Goal: Task Accomplishment & Management: Manage account settings

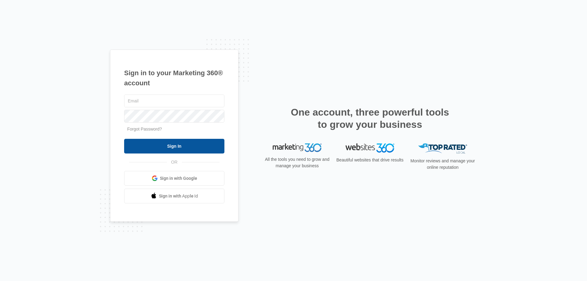
type input "[EMAIL_ADDRESS][DOMAIN_NAME]"
drag, startPoint x: 168, startPoint y: 146, endPoint x: 167, endPoint y: 140, distance: 6.2
click at [168, 146] on input "Sign In" at bounding box center [174, 146] width 100 height 15
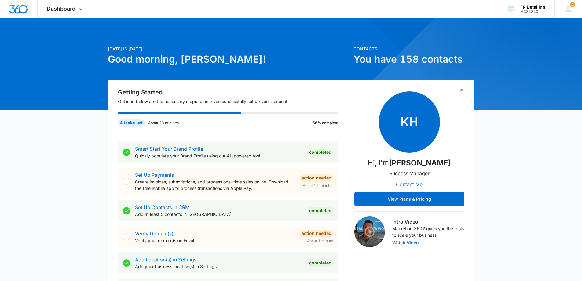
click at [76, 6] on div "Dashboard Apps Reputation CRM Email Social Payments POS Content Ads Intelligenc…" at bounding box center [66, 9] width 56 height 18
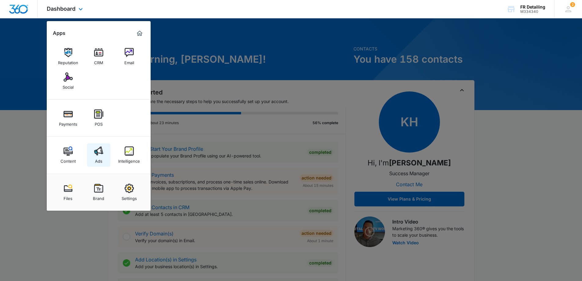
click at [98, 155] on img at bounding box center [98, 150] width 9 height 9
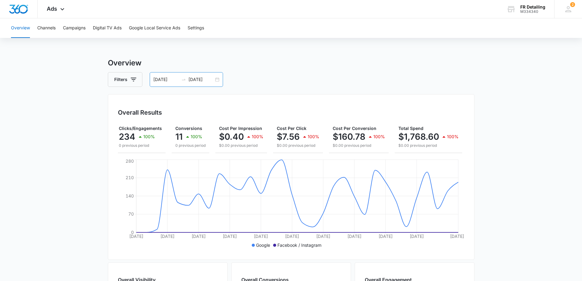
click at [182, 86] on div "[DATE] [DATE]" at bounding box center [186, 79] width 73 height 15
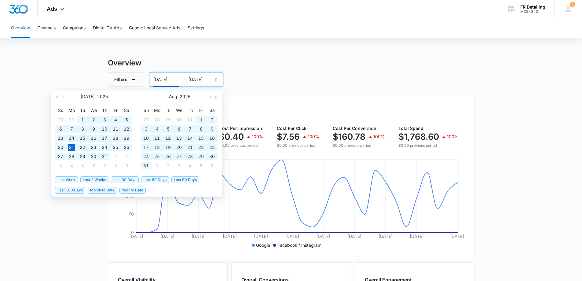
click at [142, 189] on span "Year to Date" at bounding box center [133, 190] width 26 height 7
type input "[DATE]"
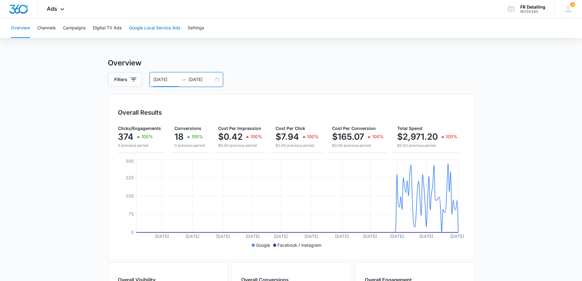
click at [142, 28] on button "Google Local Service Ads" at bounding box center [154, 28] width 51 height 20
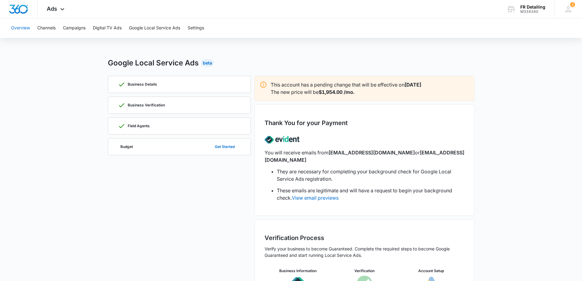
click at [23, 27] on button "Overview" at bounding box center [20, 28] width 19 height 20
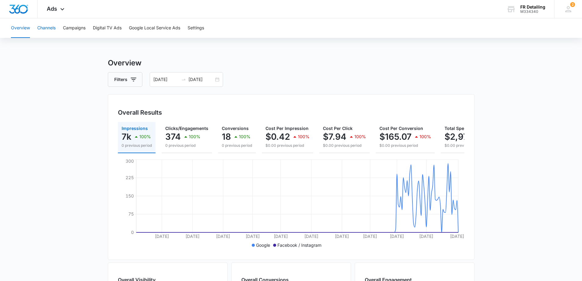
click at [43, 29] on button "Channels" at bounding box center [46, 28] width 18 height 20
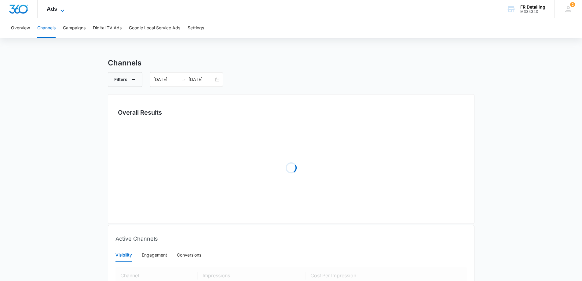
click at [53, 9] on span "Ads" at bounding box center [52, 9] width 10 height 6
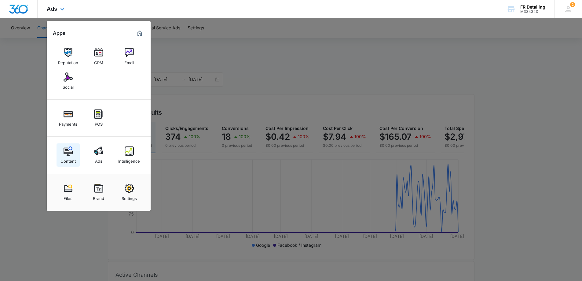
click at [76, 144] on link "Content" at bounding box center [68, 154] width 23 height 23
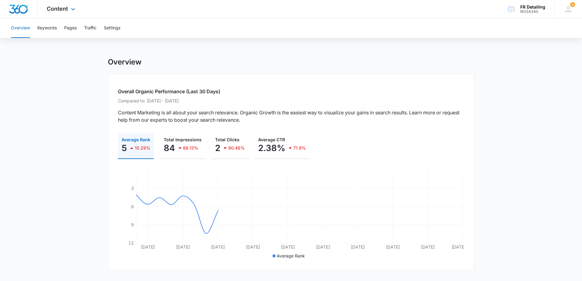
click at [21, 14] on div at bounding box center [19, 9] width 38 height 18
click at [20, 6] on img "Dashboard" at bounding box center [19, 9] width 20 height 9
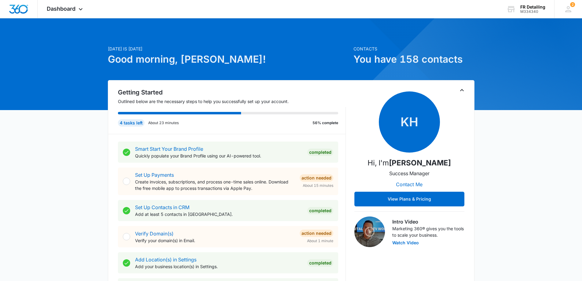
click at [398, 58] on h1 "You have 158 contacts" at bounding box center [414, 59] width 121 height 15
drag, startPoint x: 398, startPoint y: 58, endPoint x: 471, endPoint y: 62, distance: 72.6
click at [471, 62] on h1 "You have 158 contacts" at bounding box center [414, 59] width 121 height 15
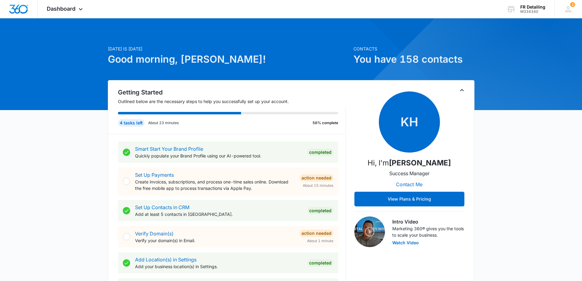
click at [372, 61] on h1 "You have 158 contacts" at bounding box center [414, 59] width 121 height 15
drag, startPoint x: 372, startPoint y: 61, endPoint x: 466, endPoint y: 63, distance: 93.6
click at [465, 63] on h1 "You have 158 contacts" at bounding box center [414, 59] width 121 height 15
click at [466, 63] on h1 "You have 158 contacts" at bounding box center [414, 59] width 121 height 15
click at [75, 7] on span "Dashboard" at bounding box center [61, 9] width 29 height 6
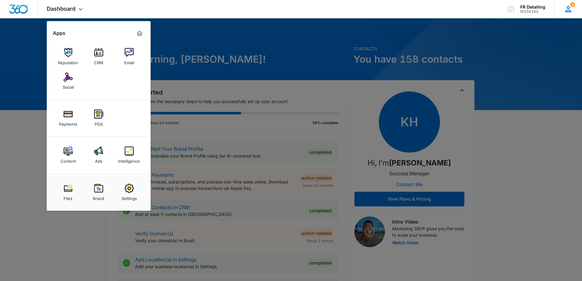
click at [577, 5] on div "2 IT [PERSON_NAME] [EMAIL_ADDRESS][DOMAIN_NAME] My Profile 2 Notifications Supp…" at bounding box center [569, 9] width 28 height 18
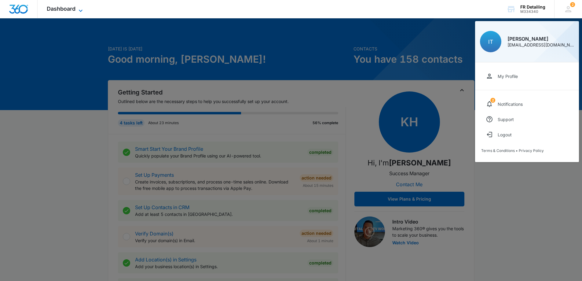
click at [83, 8] on icon at bounding box center [80, 10] width 7 height 7
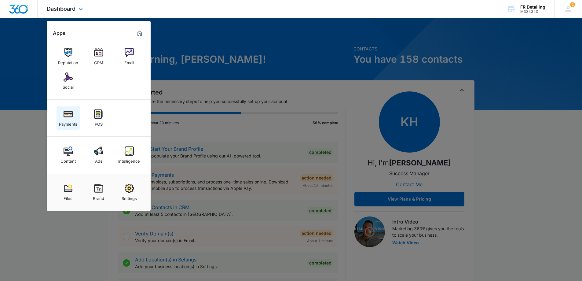
click at [69, 117] on img at bounding box center [68, 113] width 9 height 9
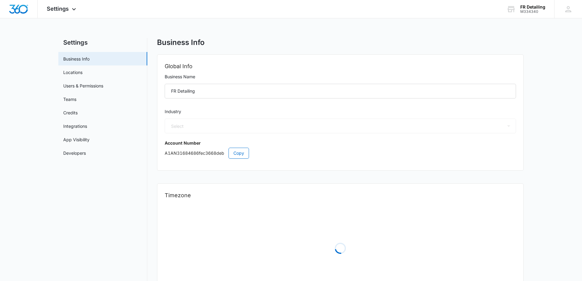
select select "44"
select select "US"
select select "America/New_York"
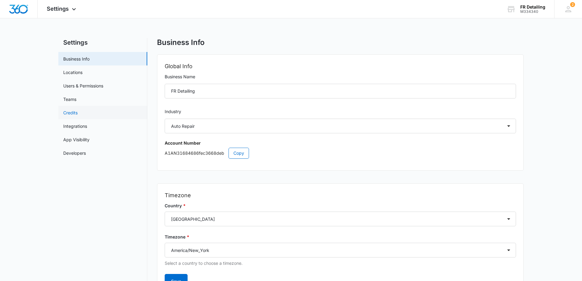
click at [78, 116] on link "Credits" at bounding box center [70, 112] width 14 height 6
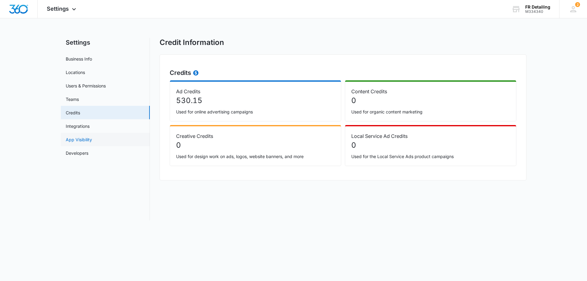
click at [92, 139] on link "App Visibility" at bounding box center [79, 139] width 26 height 6
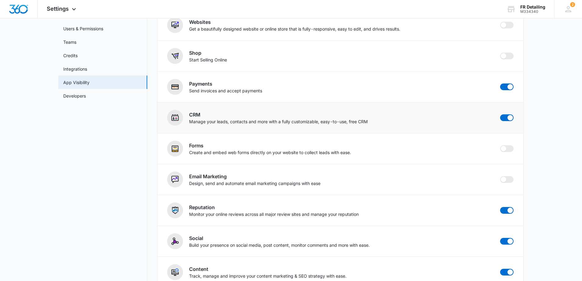
scroll to position [61, 0]
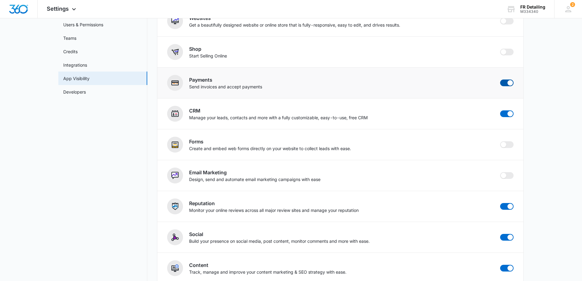
click at [505, 84] on span at bounding box center [507, 82] width 13 height 7
click at [501, 79] on input "checkbox" at bounding box center [500, 79] width 0 height 0
checkbox input "false"
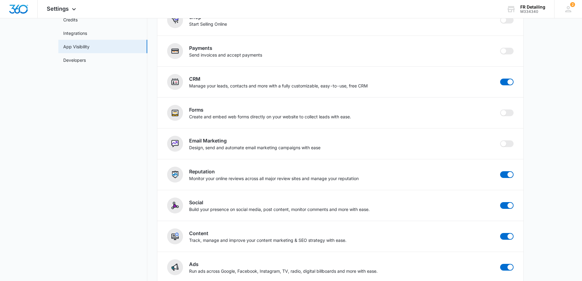
scroll to position [0, 0]
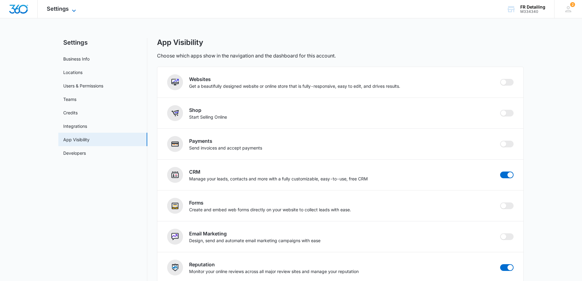
click at [63, 8] on span "Settings" at bounding box center [58, 9] width 22 height 6
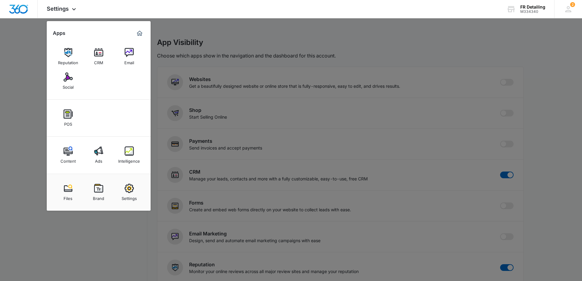
click at [39, 35] on div at bounding box center [291, 140] width 582 height 281
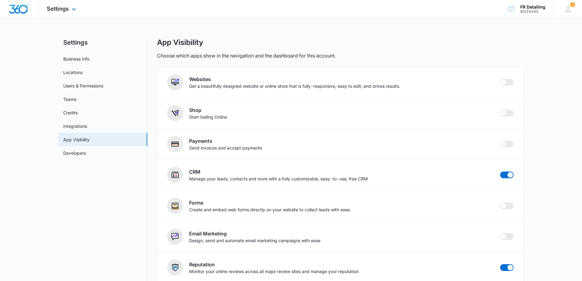
click at [28, 9] on img "Dashboard" at bounding box center [19, 9] width 20 height 9
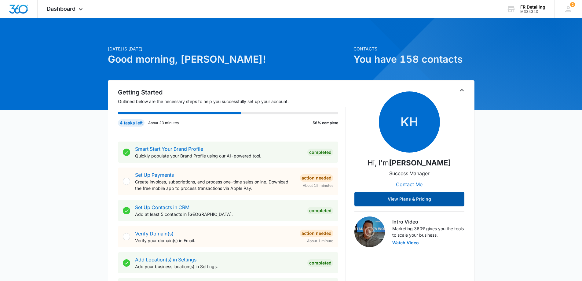
click at [382, 206] on button "View Plans & Pricing" at bounding box center [410, 199] width 110 height 15
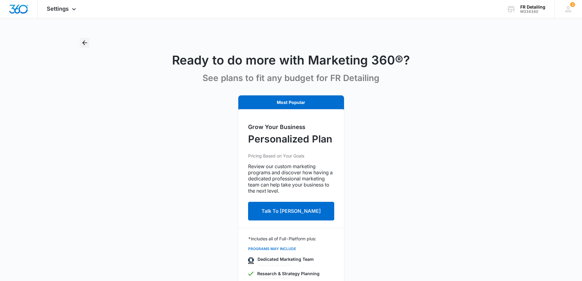
click at [88, 42] on icon "Back" at bounding box center [84, 42] width 7 height 7
